Goal: Task Accomplishment & Management: Manage account settings

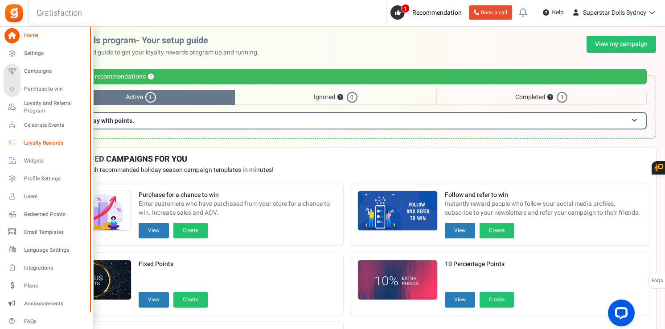
click at [38, 139] on span "Loyalty Rewards" at bounding box center [55, 143] width 62 height 8
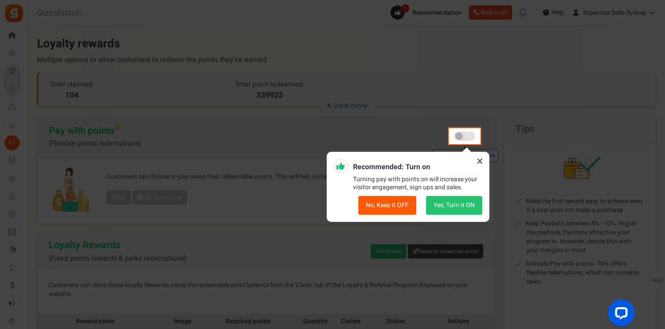
click at [481, 163] on icon at bounding box center [480, 161] width 14 height 14
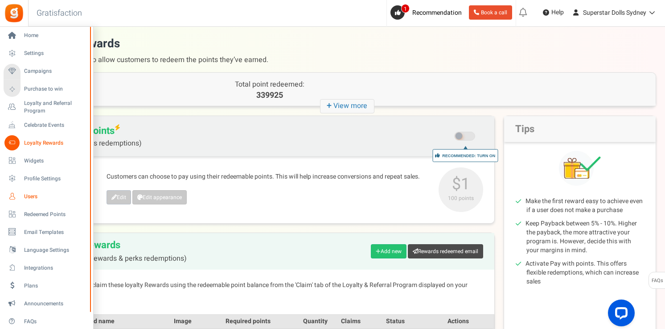
click at [28, 191] on link "Users" at bounding box center [47, 196] width 86 height 15
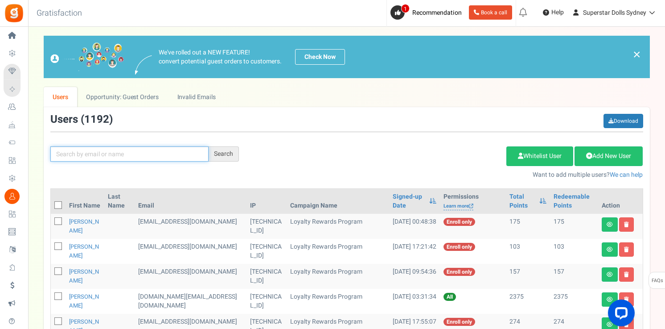
click at [121, 150] on input "text" at bounding box center [129, 153] width 158 height 15
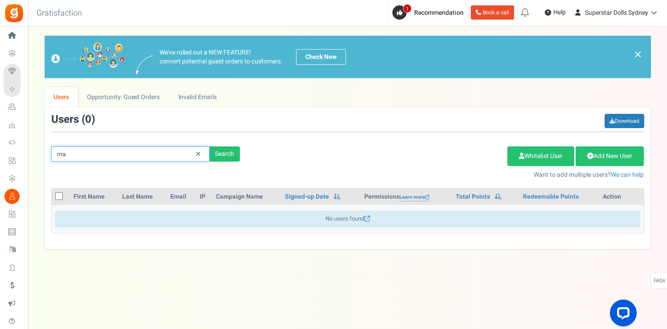
type input "m"
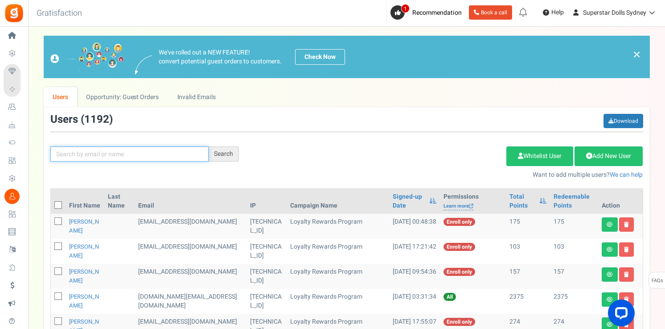
paste input "[EMAIL_ADDRESS][DOMAIN_NAME]"
type input "[EMAIL_ADDRESS][DOMAIN_NAME]"
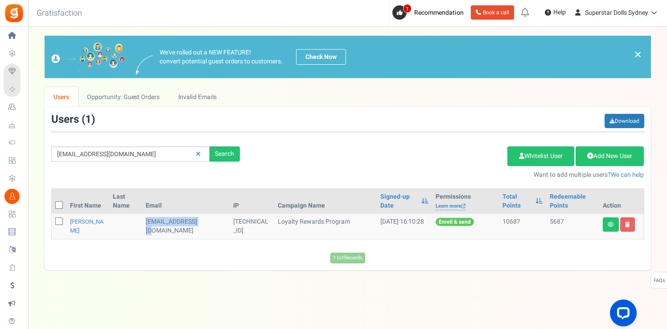
drag, startPoint x: 169, startPoint y: 232, endPoint x: 140, endPoint y: 223, distance: 30.0
click at [140, 223] on tr "[PERSON_NAME] [EMAIL_ADDRESS][DOMAIN_NAME] [TECHNICAL_ID] Loyalty Rewards Progr…" at bounding box center [348, 226] width 592 height 25
copy tr "[EMAIL_ADDRESS][DOMAIN_NAME]"
